Goal: Task Accomplishment & Management: Use online tool/utility

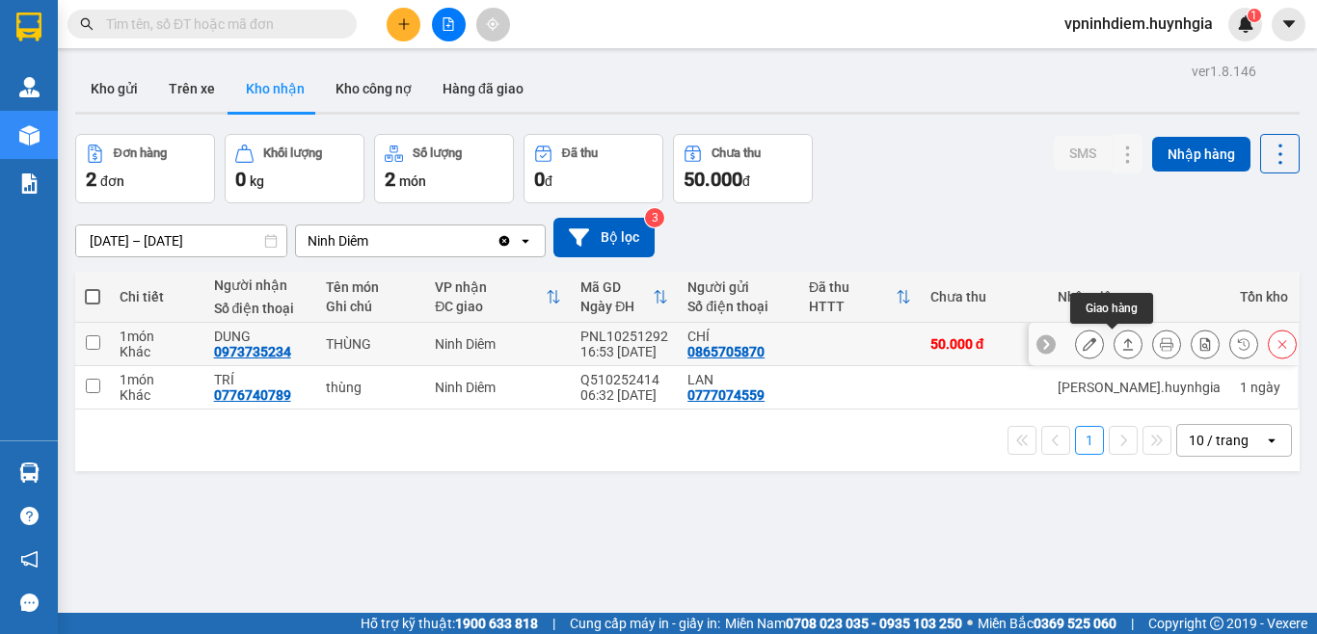
click at [1121, 346] on icon at bounding box center [1127, 343] width 13 height 13
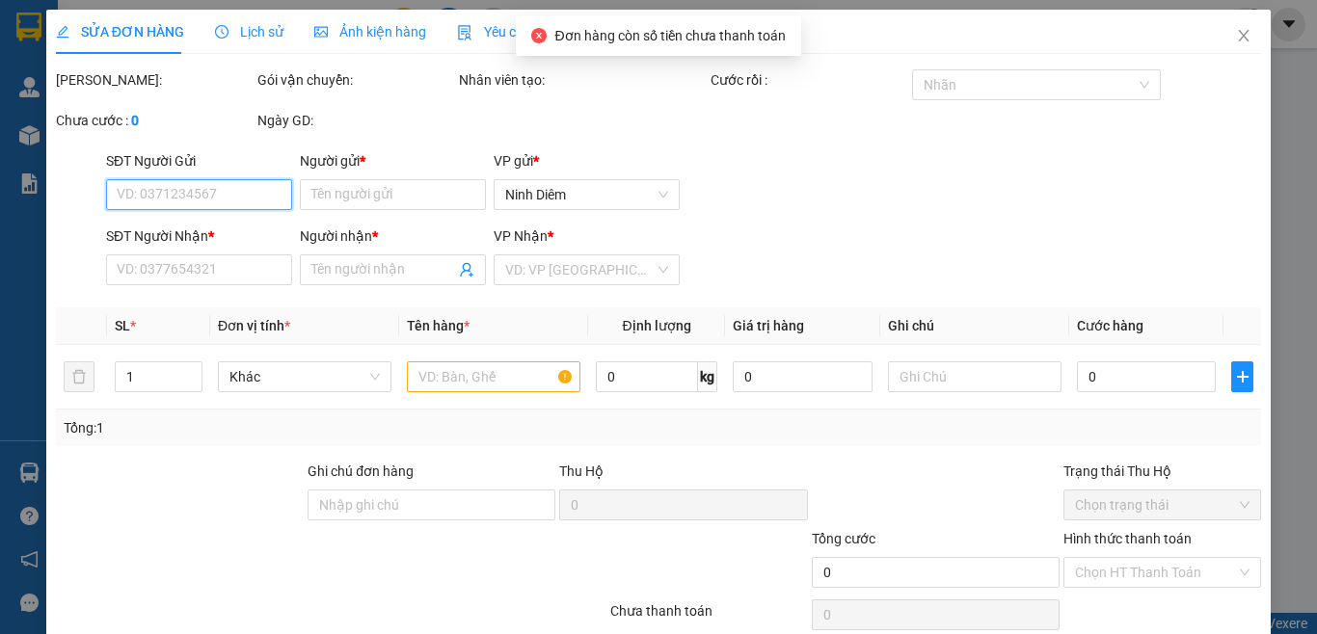
type input "0865705870"
type input "CHÍ"
type input "0973735234"
type input "DUNG"
type input "50.000"
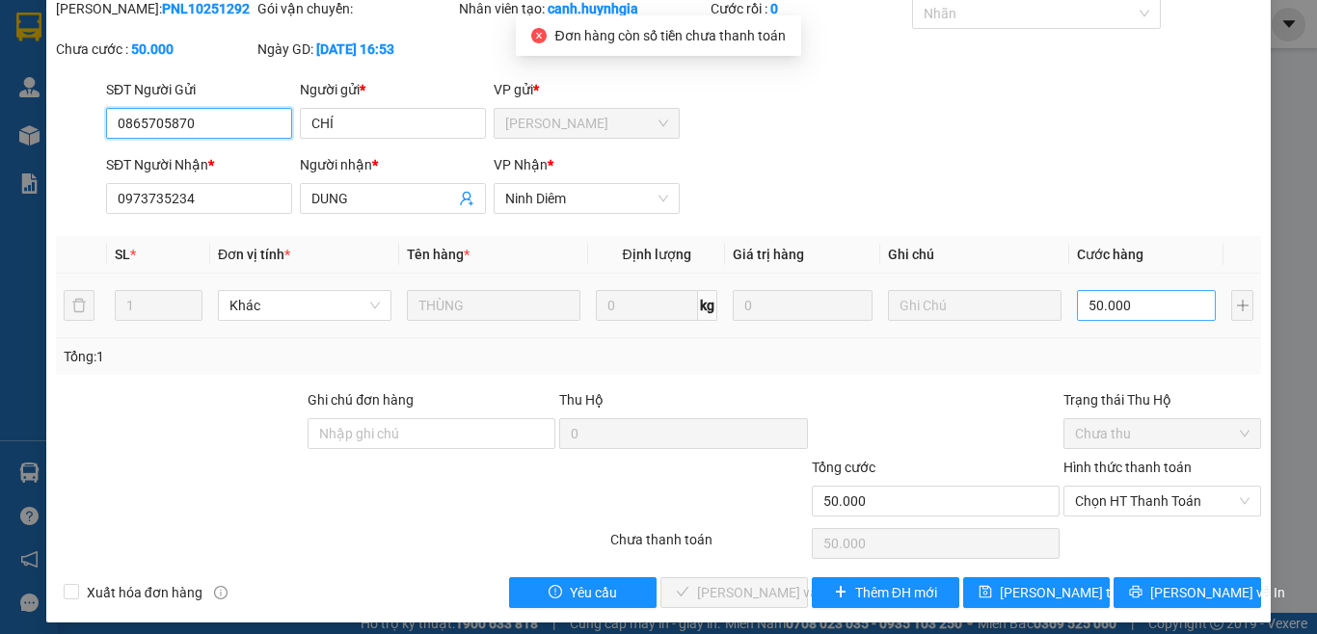
scroll to position [83, 0]
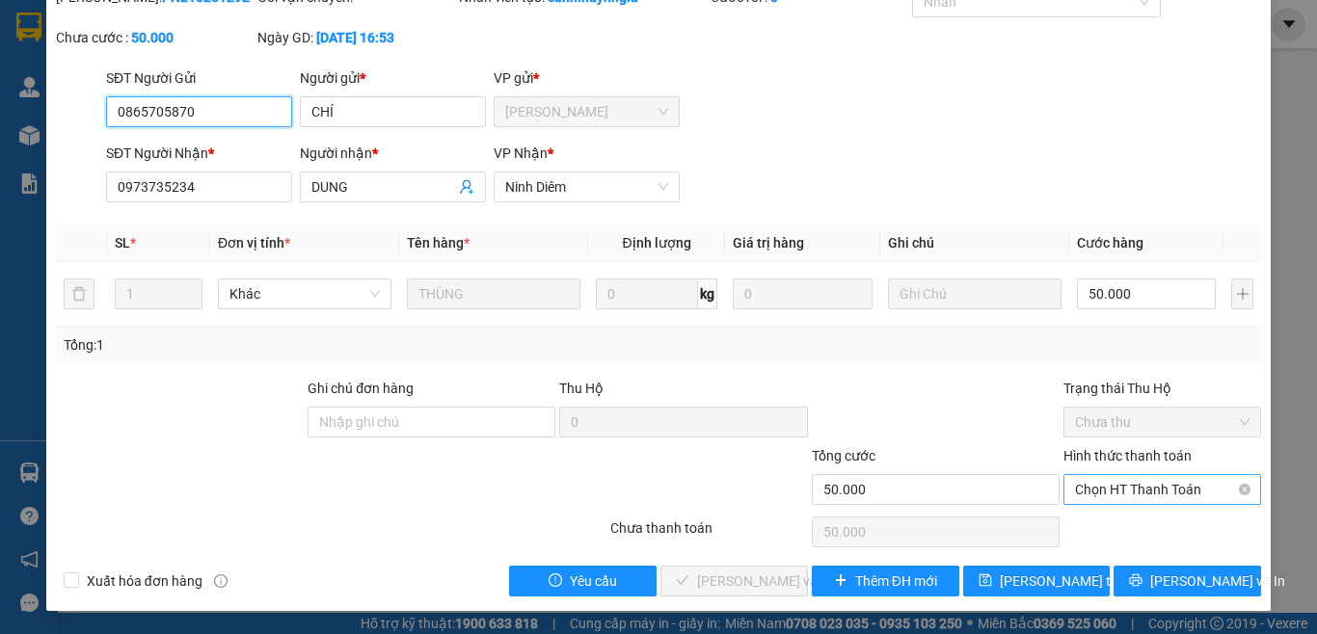
click at [1147, 496] on span "Chọn HT Thanh Toán" at bounding box center [1162, 489] width 175 height 29
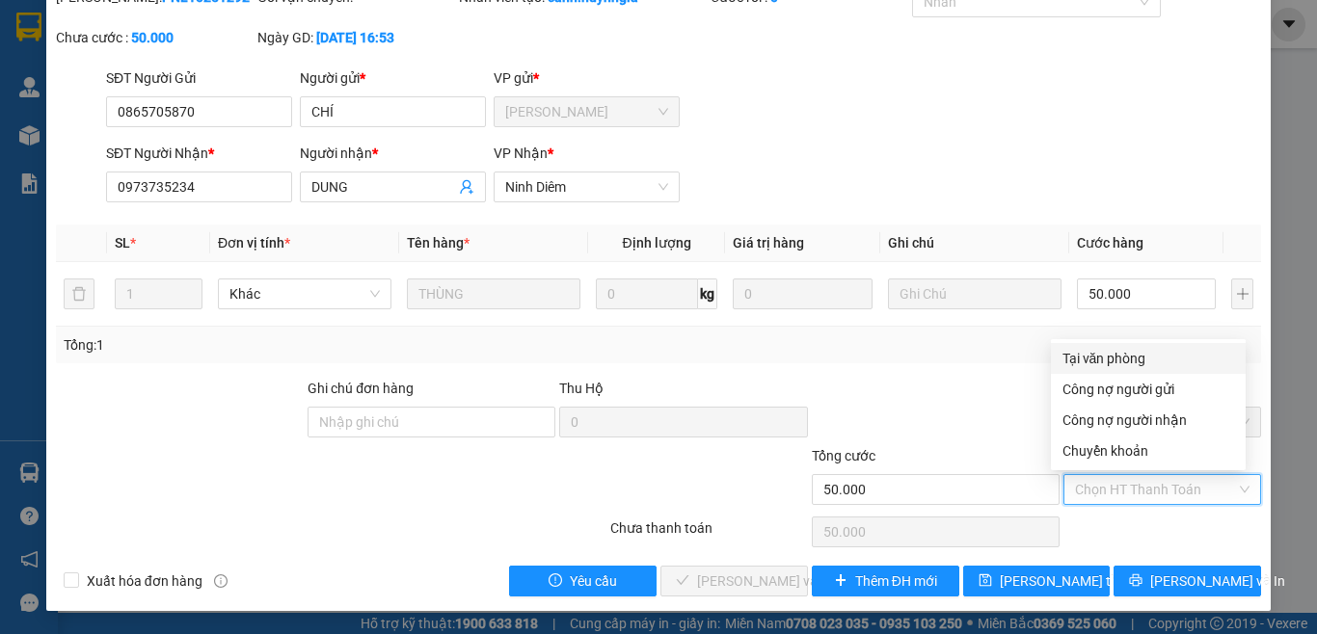
click at [1119, 365] on div "Tại văn phòng" at bounding box center [1148, 358] width 172 height 21
type input "0"
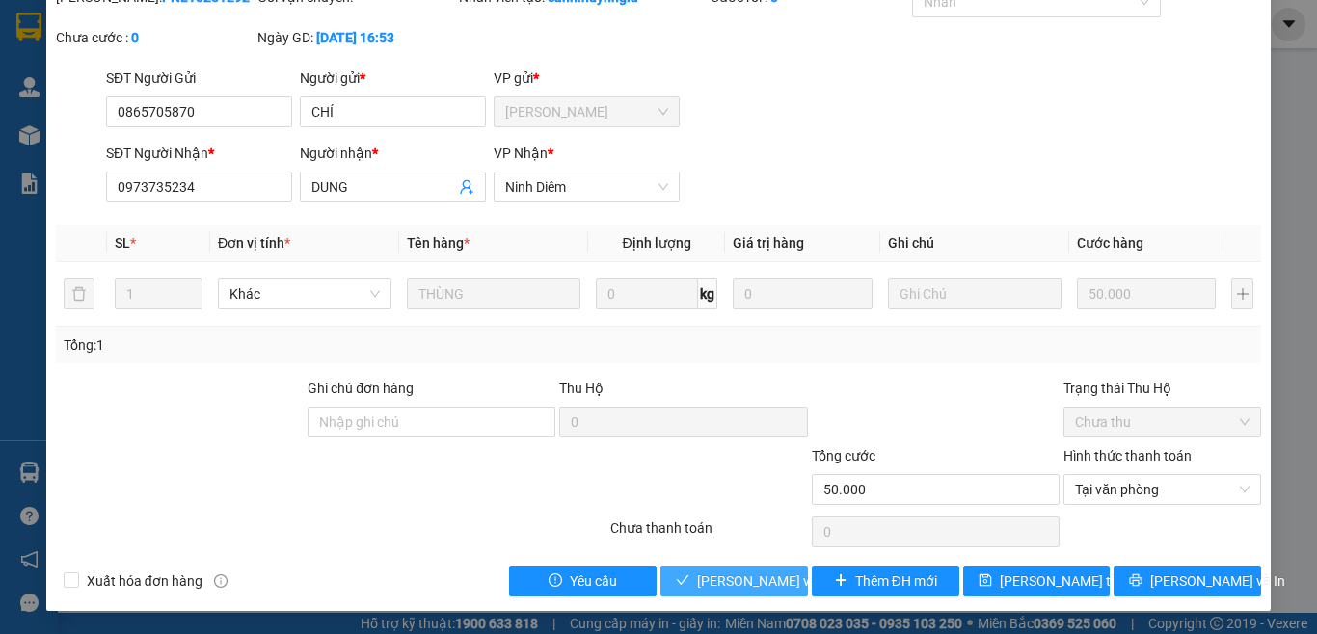
click at [751, 584] on span "[PERSON_NAME] và Giao hàng" at bounding box center [789, 581] width 185 height 21
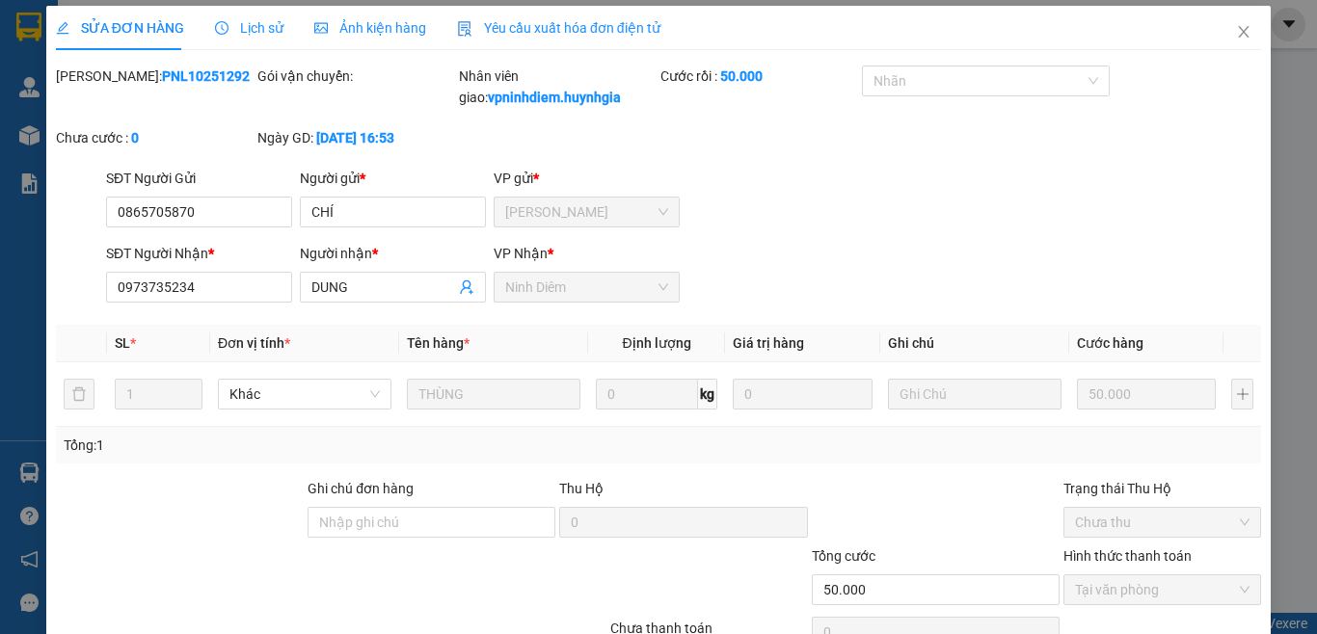
scroll to position [0, 0]
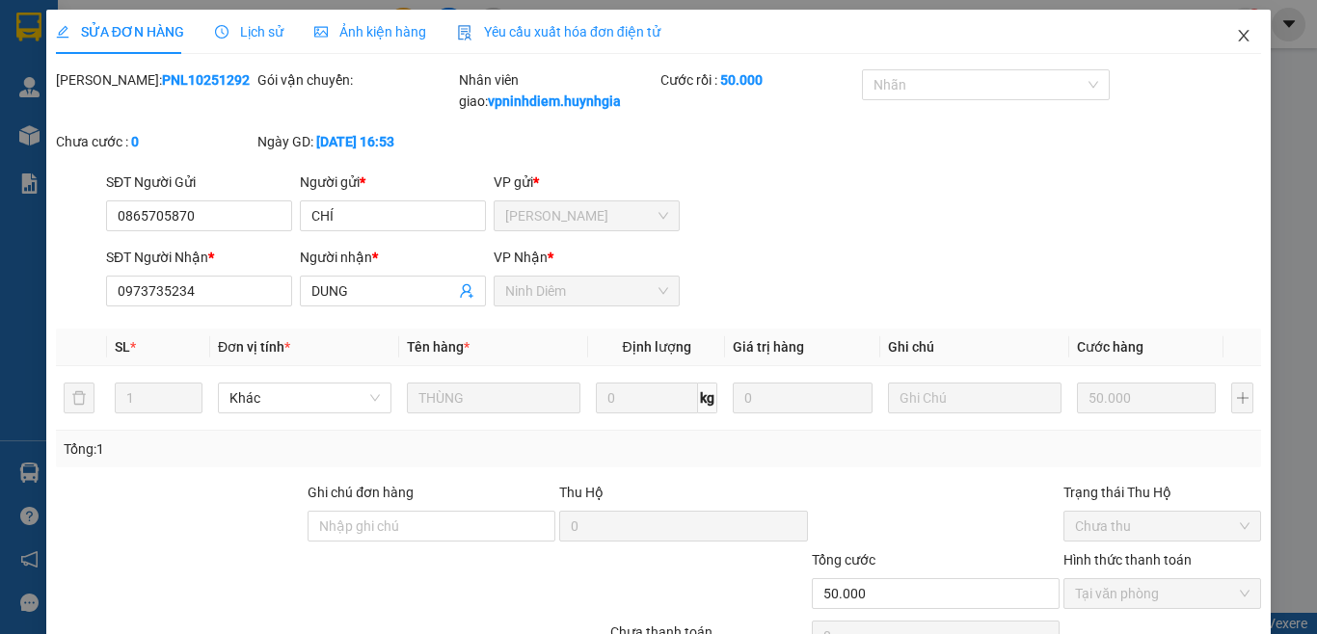
click at [1236, 37] on icon "close" at bounding box center [1243, 35] width 15 height 15
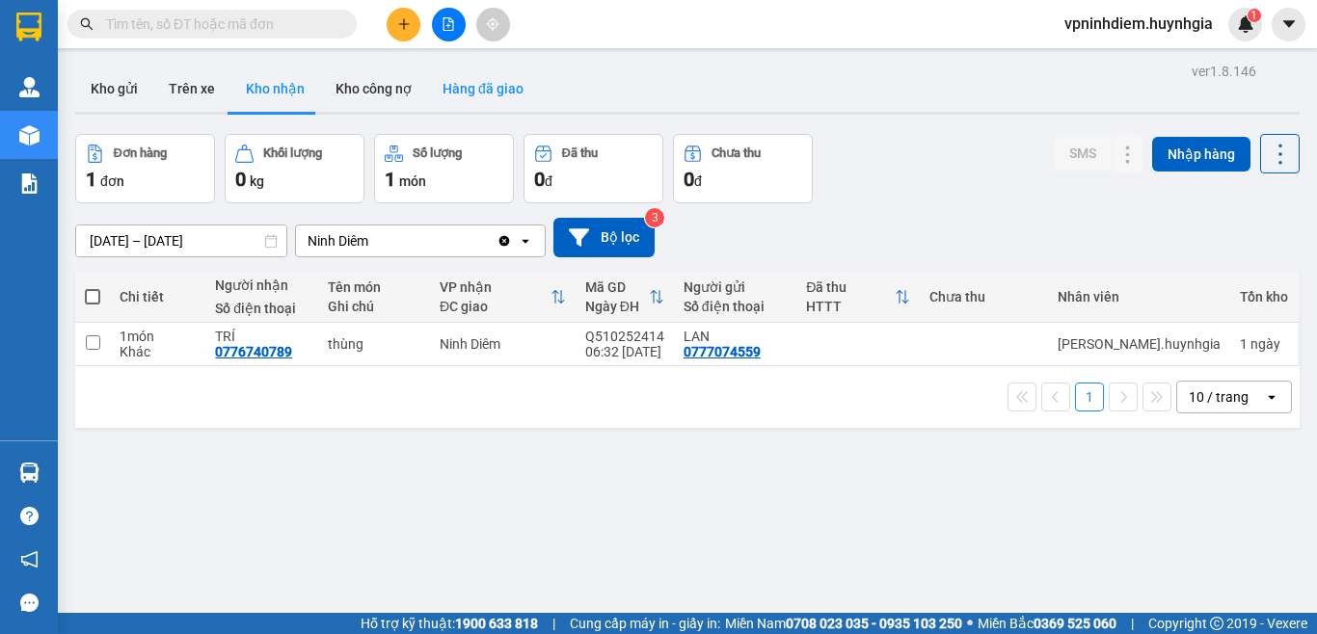
click at [470, 71] on button "Hàng đã giao" at bounding box center [483, 89] width 112 height 46
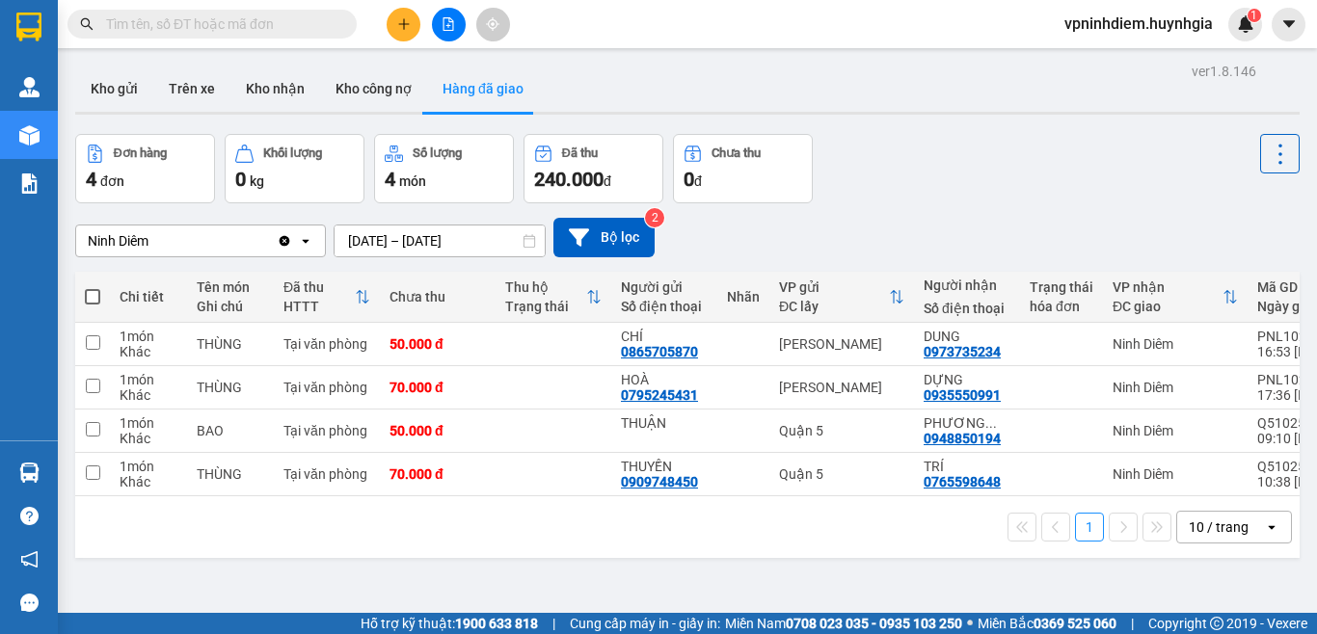
click at [474, 80] on button "Hàng đã giao" at bounding box center [483, 89] width 112 height 46
click at [185, 89] on button "Trên xe" at bounding box center [191, 89] width 77 height 46
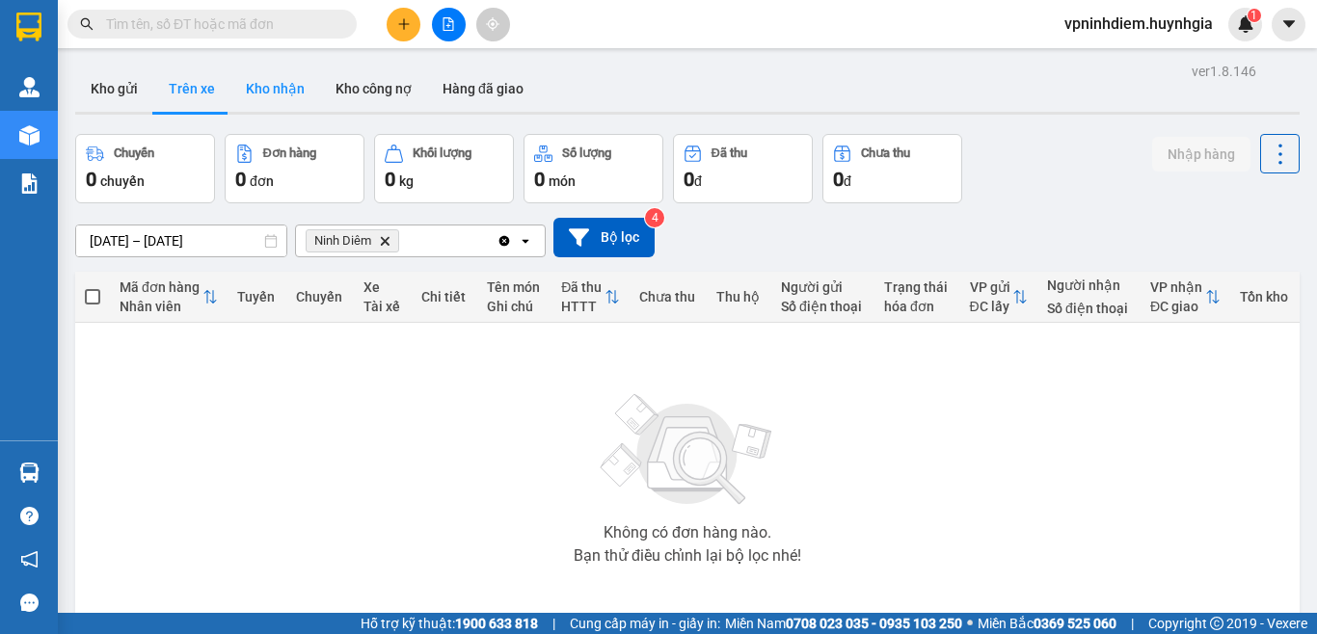
click at [297, 89] on button "Kho nhận" at bounding box center [275, 89] width 90 height 46
type input "[DATE] – [DATE]"
